Goal: Task Accomplishment & Management: Manage account settings

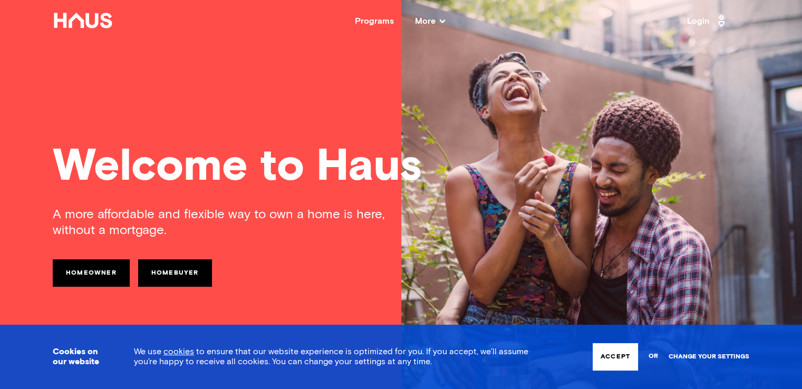
click at [702, 354] on link "Change your settings" at bounding box center [708, 356] width 81 height 7
